Goal: Information Seeking & Learning: Learn about a topic

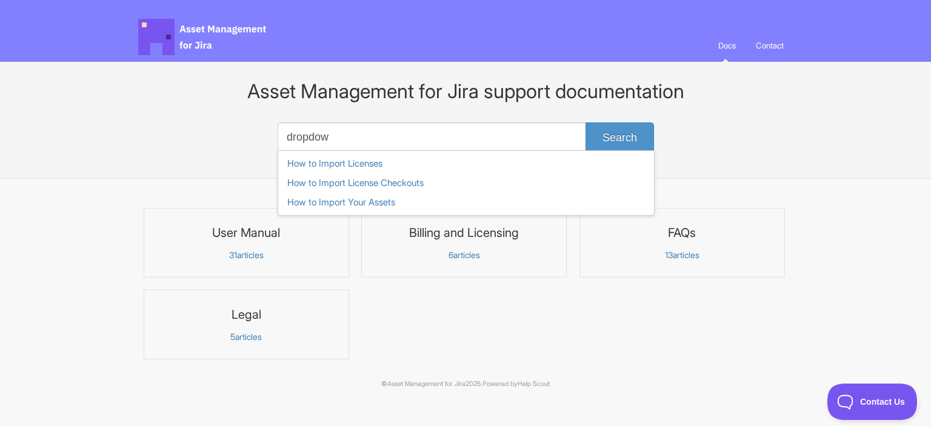
type input "dropdown"
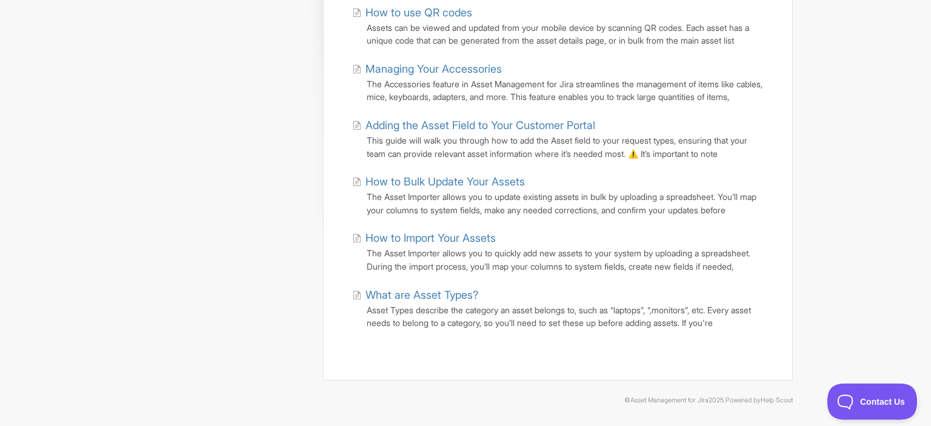
scroll to position [169, 0]
click at [402, 303] on link "What are Asset Types?" at bounding box center [415, 295] width 126 height 16
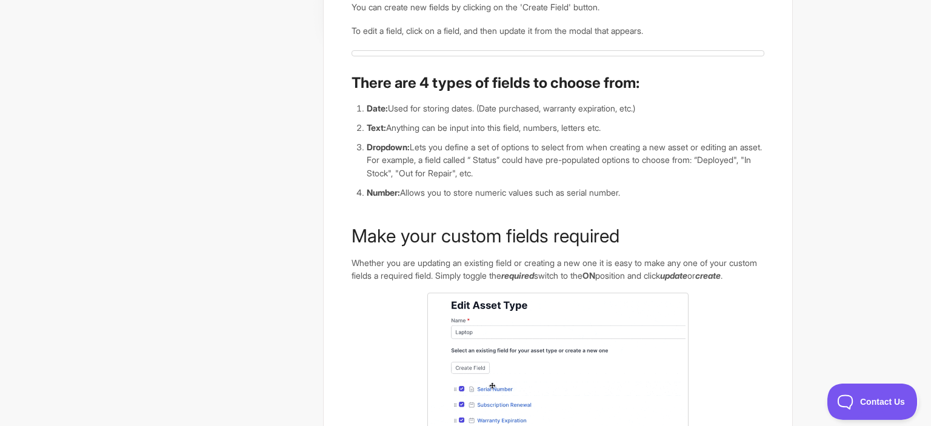
scroll to position [370, 0]
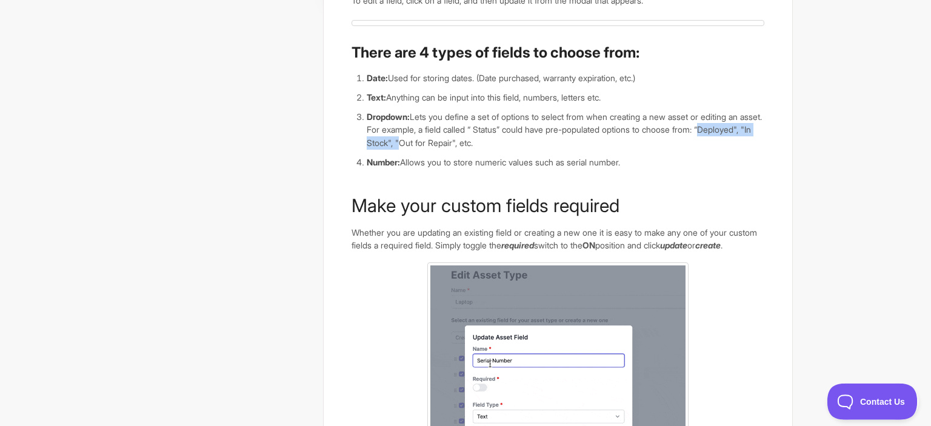
drag, startPoint x: 367, startPoint y: 142, endPoint x: 460, endPoint y: 142, distance: 92.7
click at [460, 142] on li "Dropdown: Lets you define a set of options to select from when creating a new a…" at bounding box center [566, 129] width 398 height 39
copy li "“Deployed", "In Stock","
